Goal: Navigation & Orientation: Find specific page/section

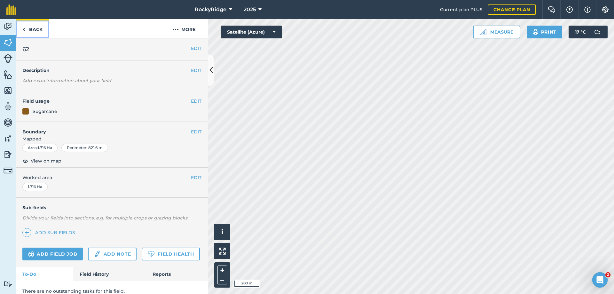
click at [28, 30] on link "Back" at bounding box center [32, 28] width 33 height 19
click at [26, 23] on link "Back" at bounding box center [32, 28] width 33 height 19
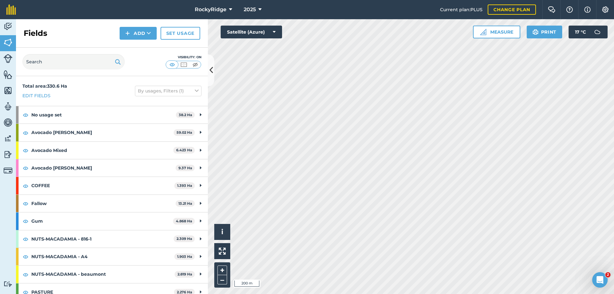
scroll to position [96, 0]
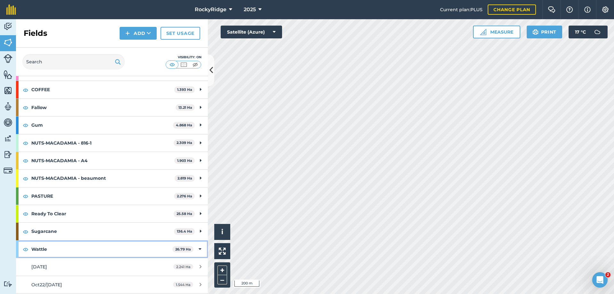
click at [197, 249] on div "Wattle 26.79 Ha" at bounding box center [112, 249] width 192 height 17
